Goal: Task Accomplishment & Management: Manage account settings

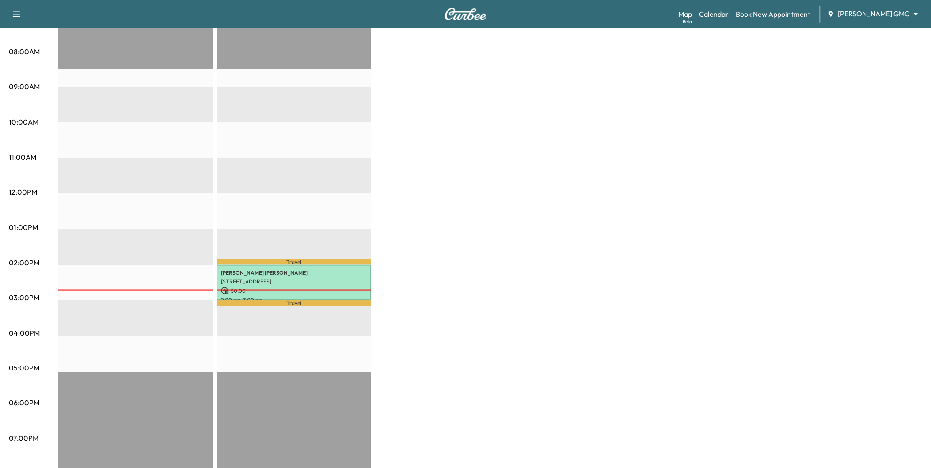
scroll to position [245, 0]
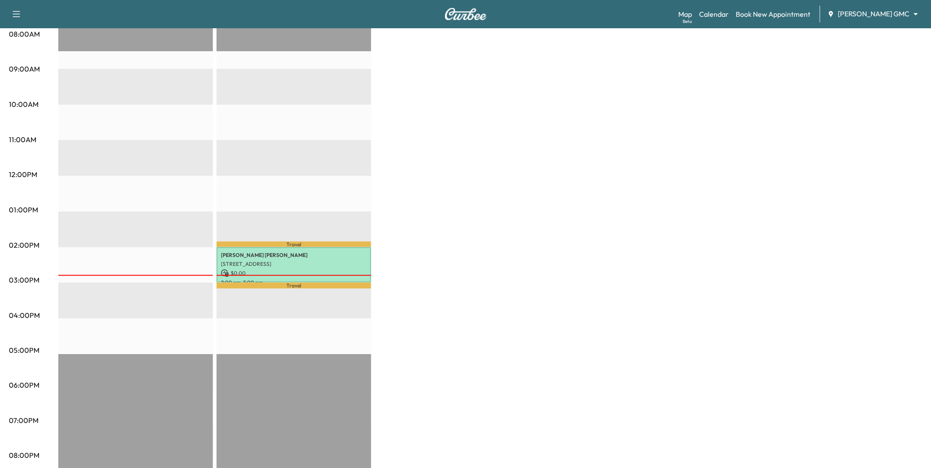
drag, startPoint x: 625, startPoint y: 5, endPoint x: 626, endPoint y: 0, distance: 4.9
click at [626, 0] on div "Support Log Out Map Beta Calendar Book New Appointment Mauer GMC ******** ​" at bounding box center [465, 14] width 931 height 28
drag, startPoint x: 706, startPoint y: 33, endPoint x: 514, endPoint y: 32, distance: 191.8
click at [514, 32] on div "BrightDrop * Scheduled hours have been modified for this day Revenue $ 0.00 EST…" at bounding box center [490, 201] width 864 height 663
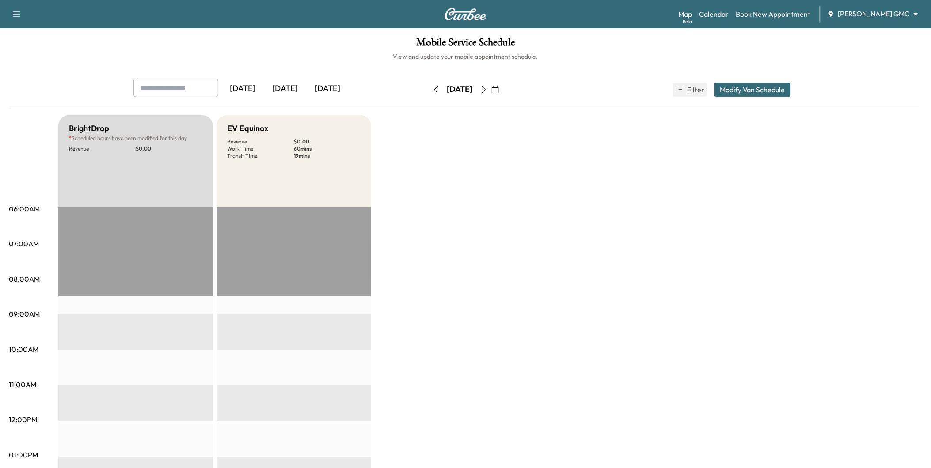
scroll to position [319, 0]
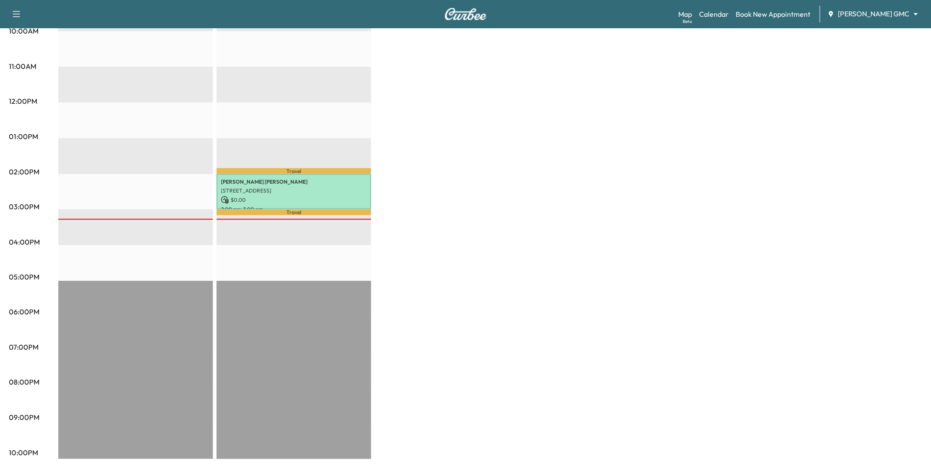
click at [442, 195] on div "BrightDrop * Scheduled hours have been modified for this day Revenue $ 0.00 EST…" at bounding box center [490, 128] width 864 height 663
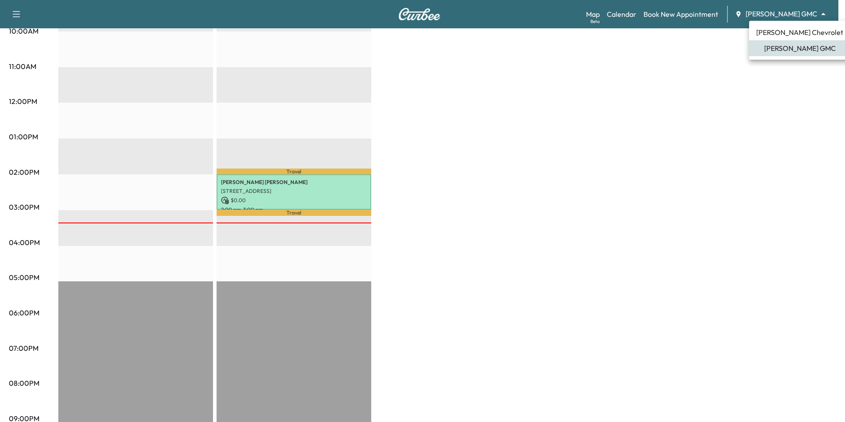
click at [670, 57] on div at bounding box center [422, 211] width 845 height 422
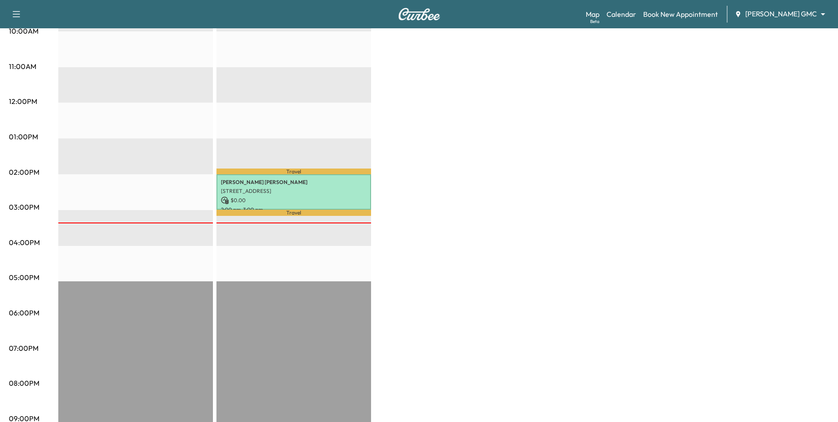
click at [19, 14] on icon "button" at bounding box center [17, 14] width 8 height 6
click at [42, 370] on button "Log Out" at bounding box center [31, 369] width 33 height 14
